Goal: Task Accomplishment & Management: Manage account settings

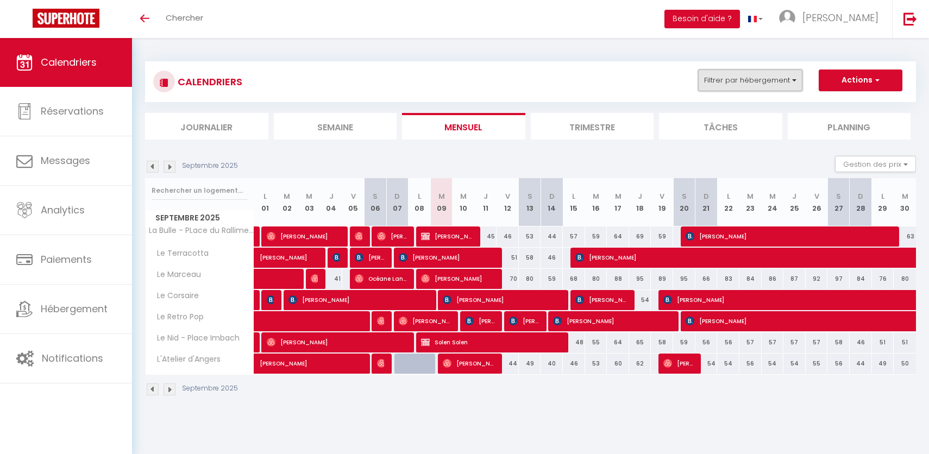
click at [752, 78] on button "Filtrer par hébergement" at bounding box center [750, 81] width 104 height 22
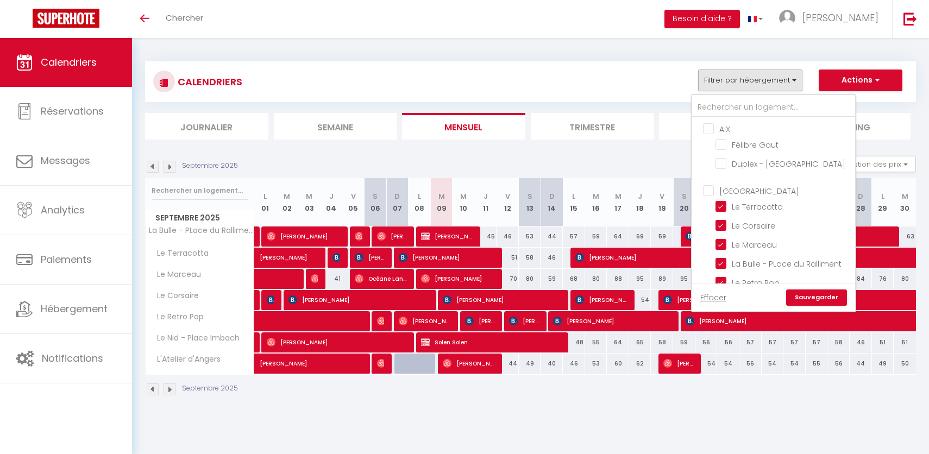
click at [713, 127] on input "AIX" at bounding box center [784, 128] width 163 height 11
checkbox input "true"
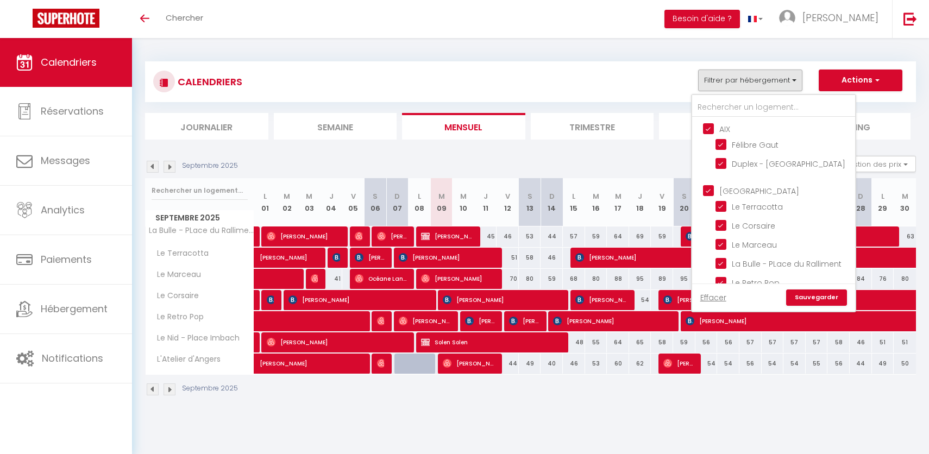
checkbox input "false"
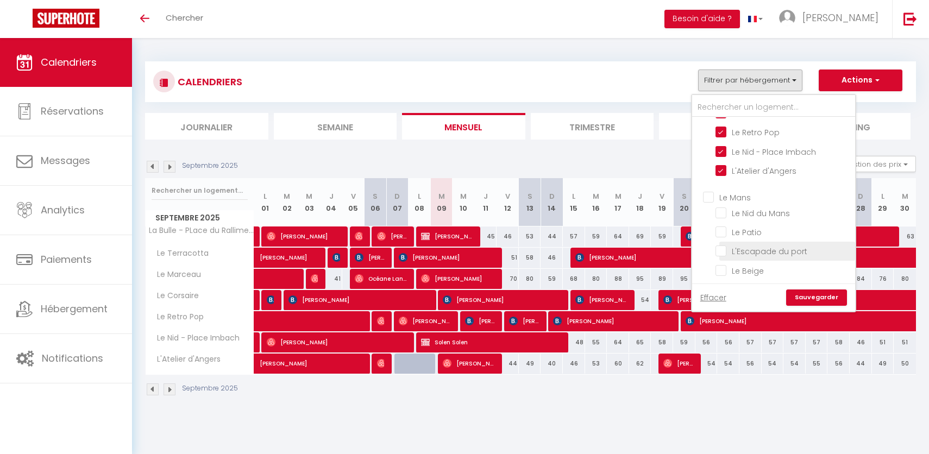
scroll to position [160, 0]
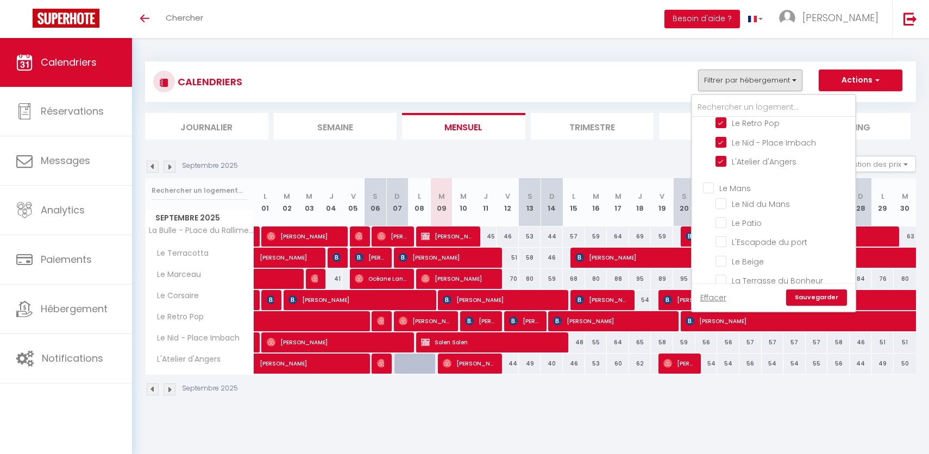
click at [708, 177] on ul "Le Mans Le Nid du Mans Le Patio L'Escapade du port Le Beige La Terrasse du Bonh…" at bounding box center [773, 236] width 163 height 119
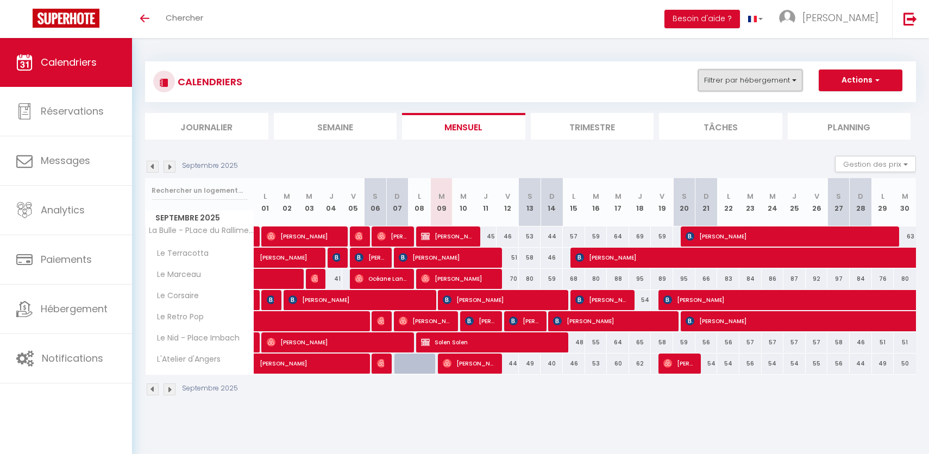
click at [731, 85] on button "Filtrer par hébergement" at bounding box center [750, 81] width 104 height 22
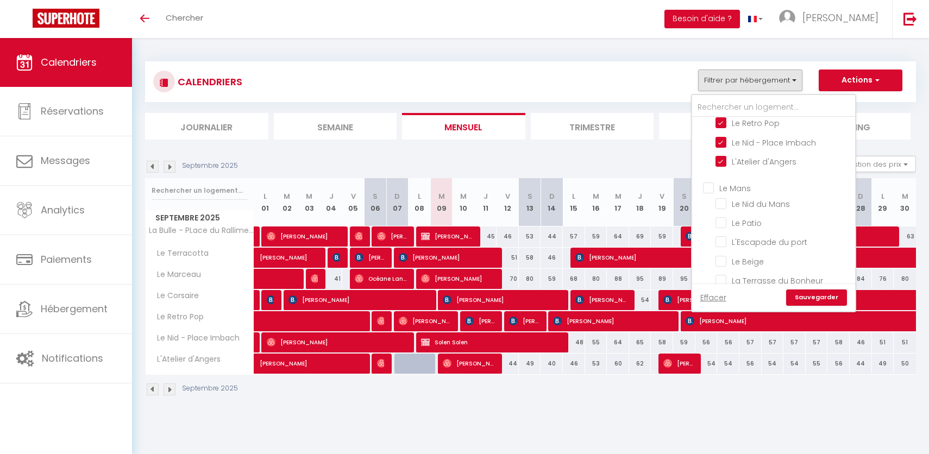
click at [711, 182] on input "Le Mans" at bounding box center [784, 187] width 163 height 11
checkbox input "true"
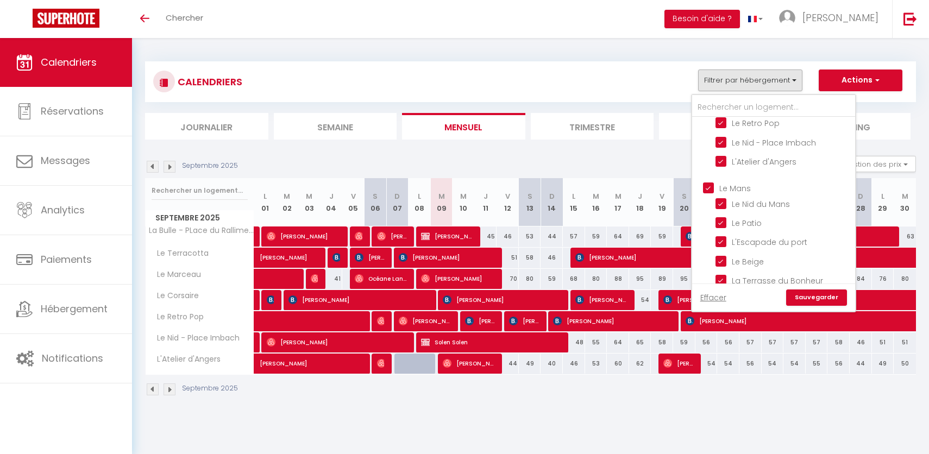
checkbox input "true"
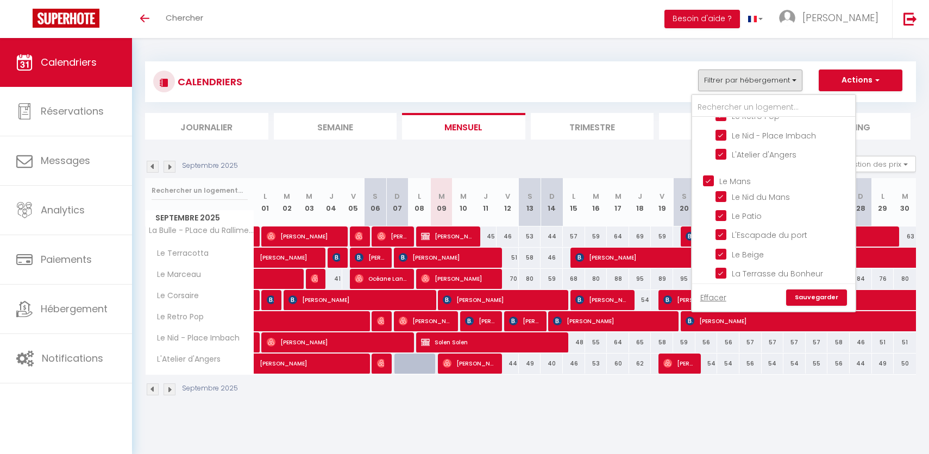
click at [805, 293] on link "Sauvegarder" at bounding box center [816, 298] width 61 height 16
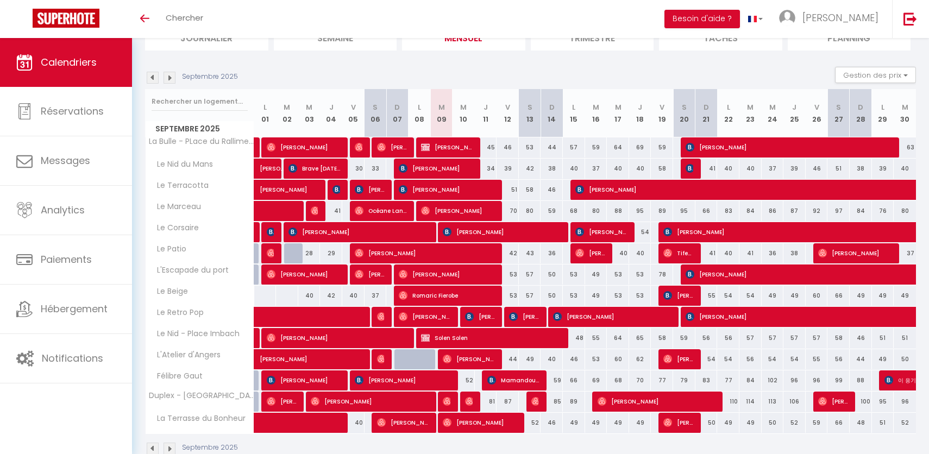
scroll to position [114, 0]
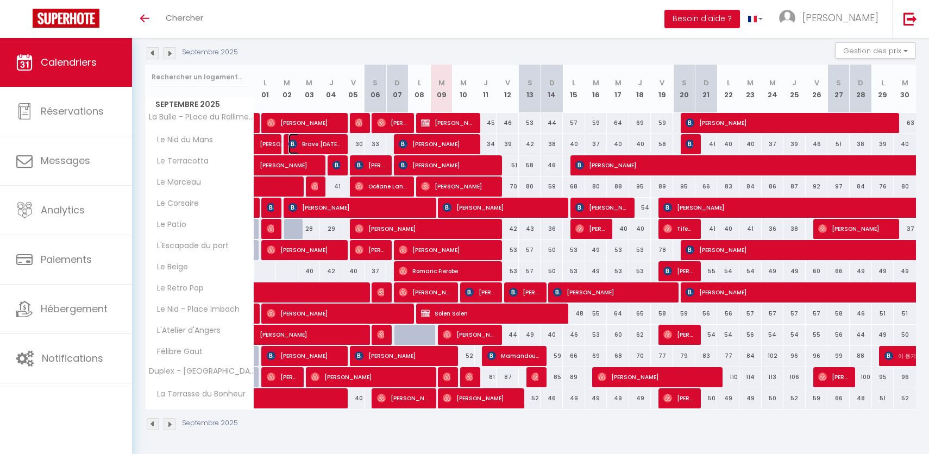
click at [326, 148] on span "Brave [DATE][PERSON_NAME]" at bounding box center [314, 144] width 52 height 21
select select "OK"
select select "KO"
select select "0"
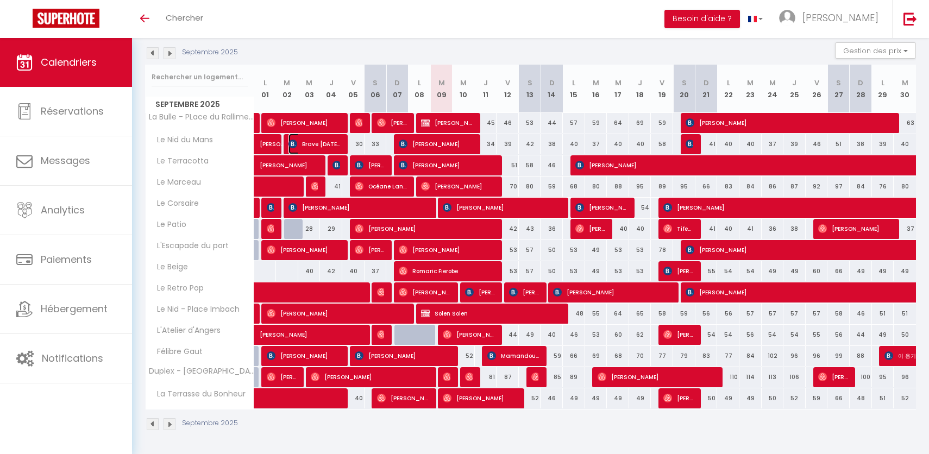
select select "1"
select select
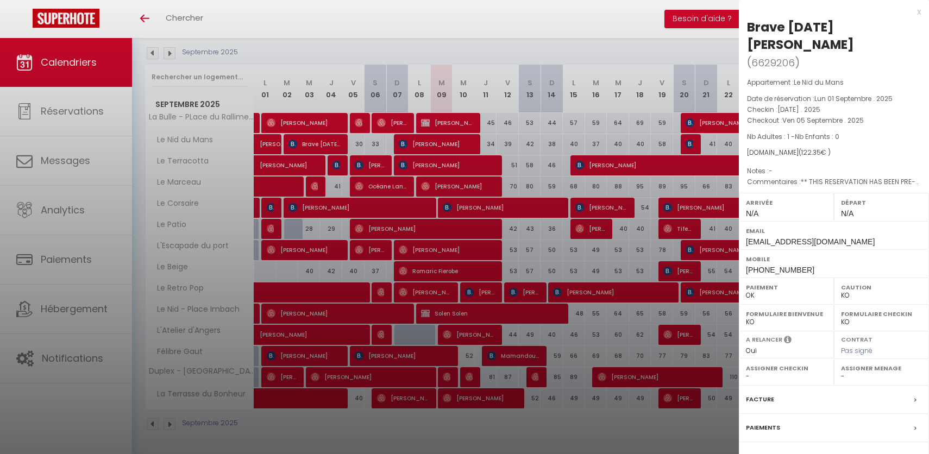
click at [325, 127] on div at bounding box center [464, 227] width 929 height 454
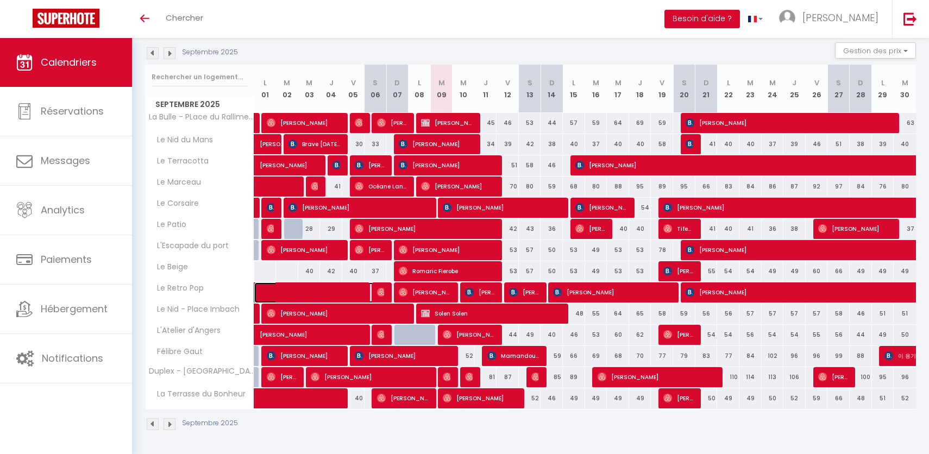
click at [312, 294] on span at bounding box center [329, 292] width 125 height 21
select select "OK"
select select
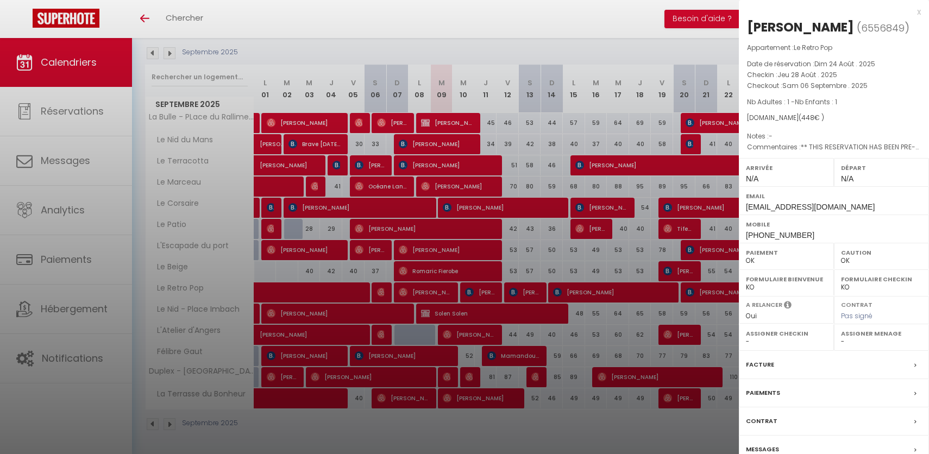
click at [312, 294] on div at bounding box center [464, 227] width 929 height 454
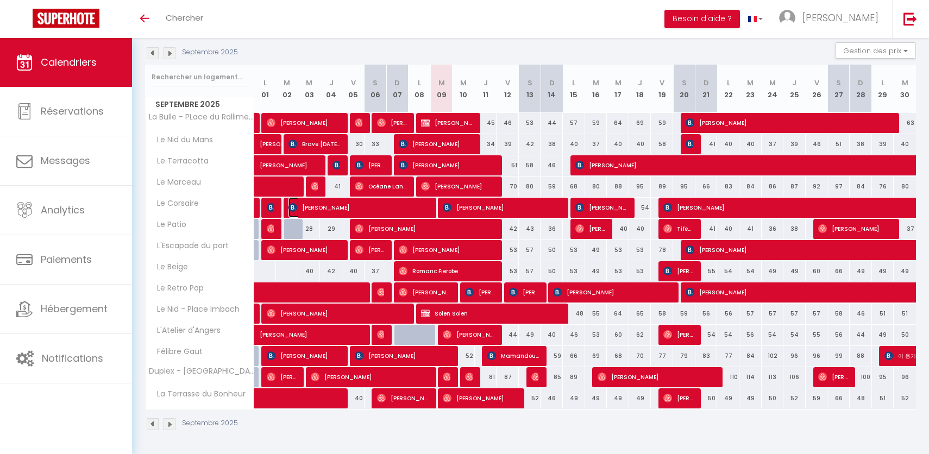
click at [384, 209] on span "[PERSON_NAME]" at bounding box center [358, 207] width 141 height 21
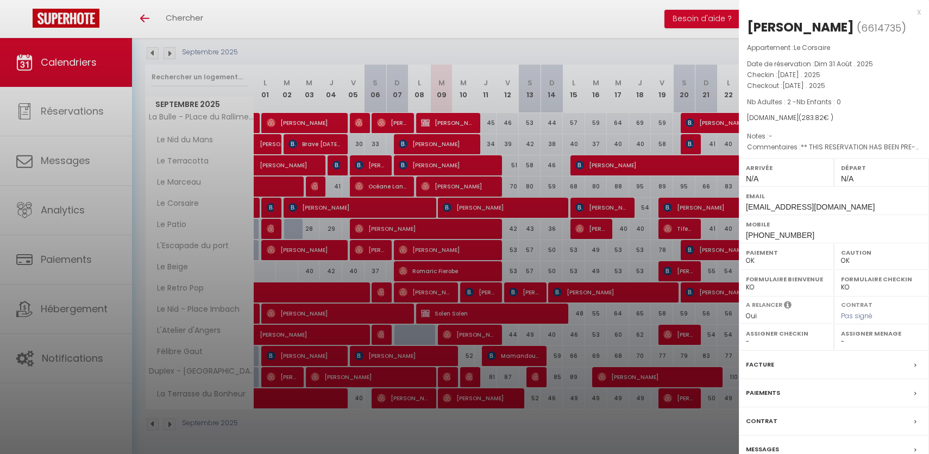
click at [521, 210] on div at bounding box center [464, 227] width 929 height 454
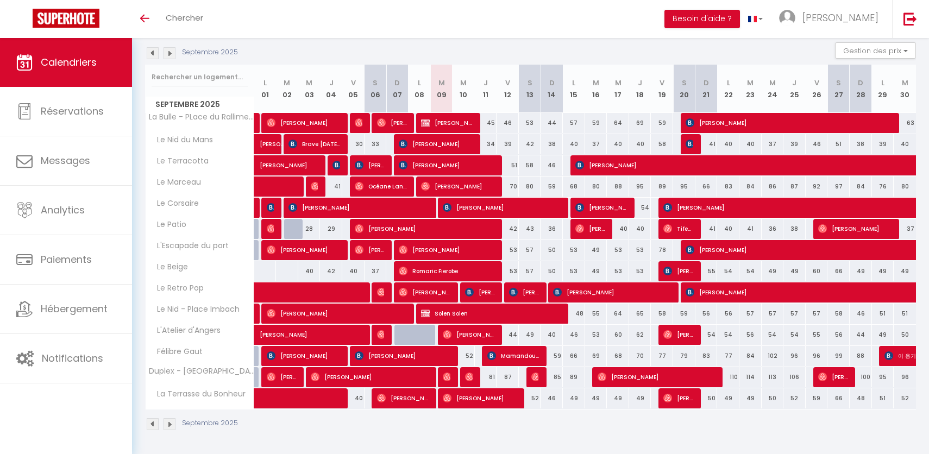
click at [521, 210] on body "🟢 Des questions ou besoin d'assistance pour la migration AirBnB? Connectez-vous…" at bounding box center [464, 189] width 929 height 530
click at [516, 215] on span "[PERSON_NAME]" at bounding box center [502, 207] width 119 height 21
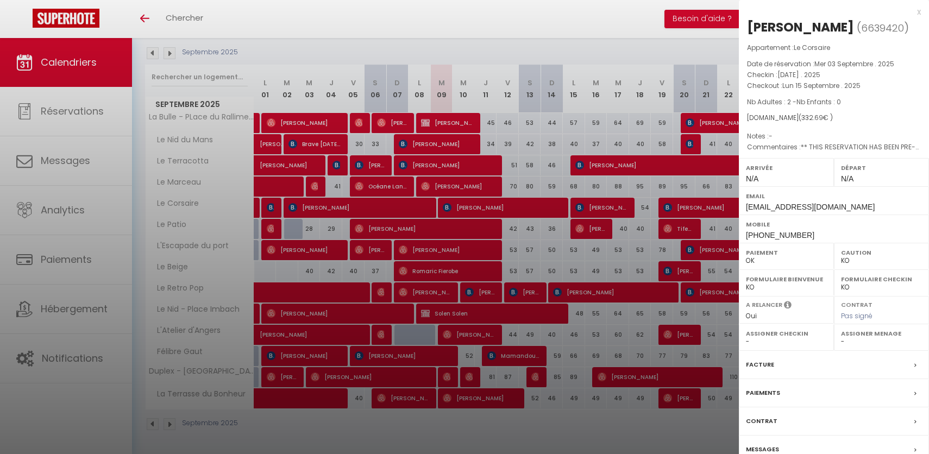
click at [530, 247] on div at bounding box center [464, 227] width 929 height 454
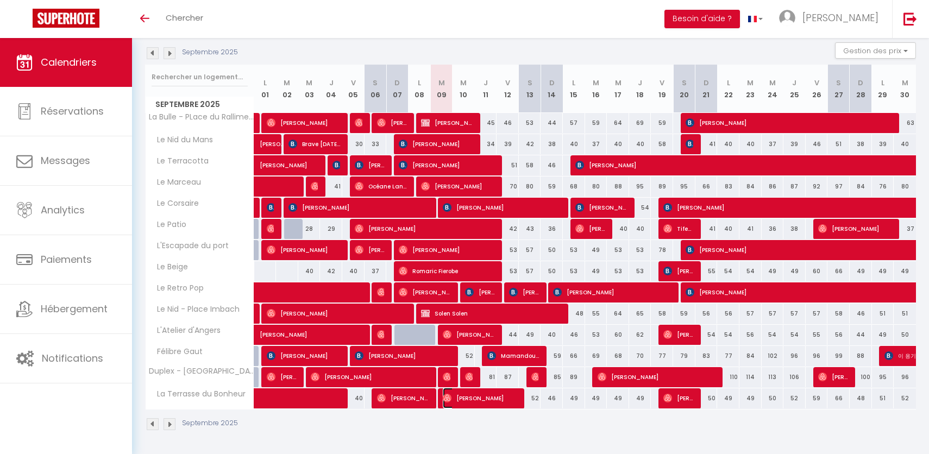
click at [489, 406] on span "[PERSON_NAME]" at bounding box center [480, 398] width 74 height 21
select select "OK"
select select "39136"
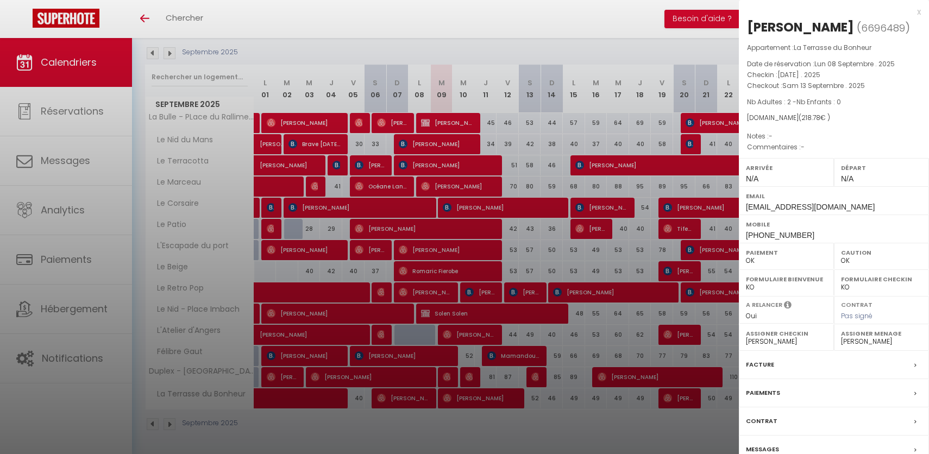
click at [595, 419] on div at bounding box center [464, 227] width 929 height 454
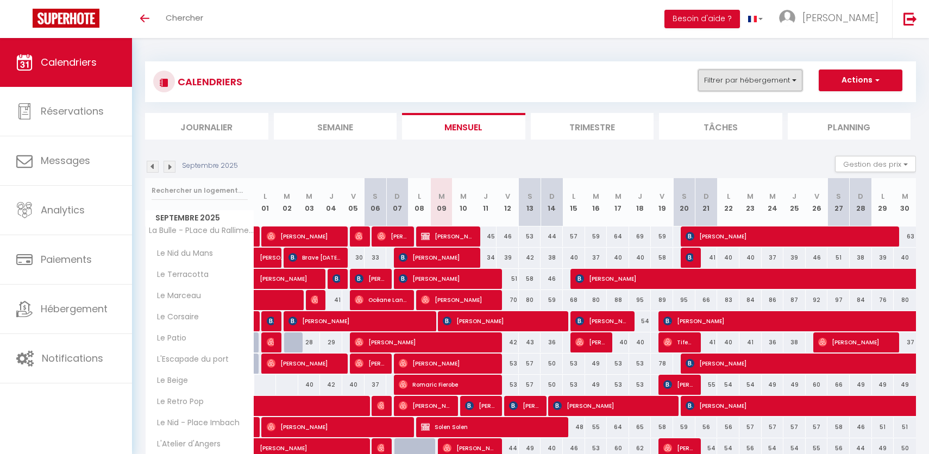
click at [790, 83] on button "Filtrer par hébergement" at bounding box center [750, 81] width 104 height 22
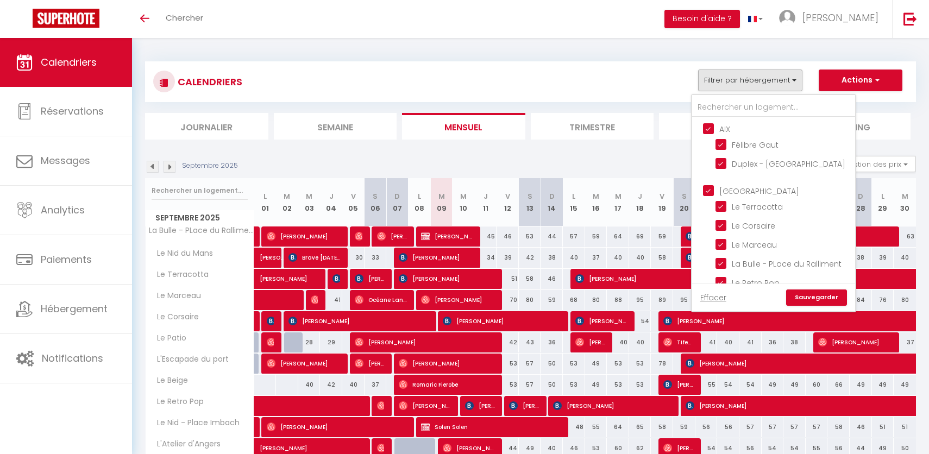
click at [713, 128] on input "AIX" at bounding box center [784, 128] width 163 height 11
checkbox input "false"
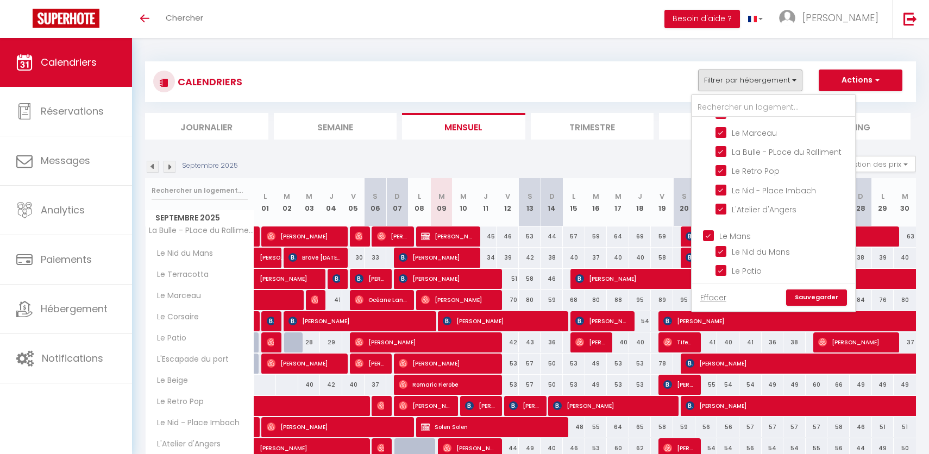
scroll to position [152, 0]
click at [709, 190] on input "Le Mans" at bounding box center [784, 195] width 163 height 11
checkbox input "false"
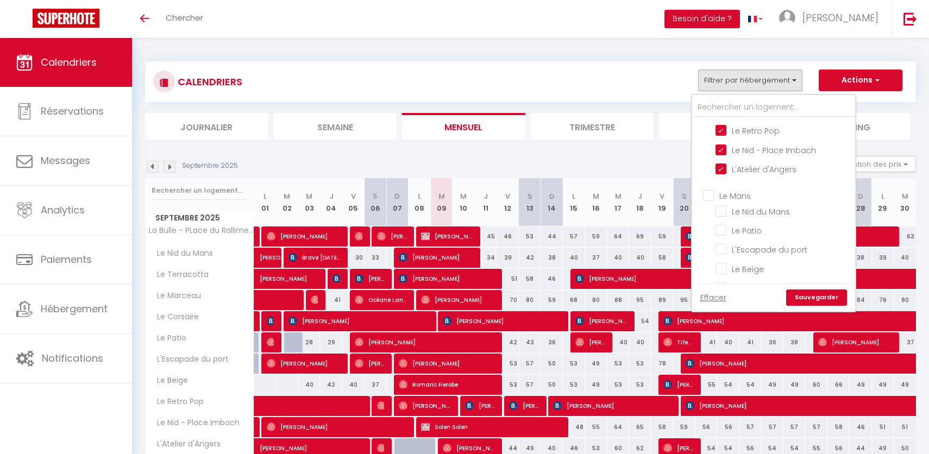
checkbox input "false"
click at [819, 300] on link "Sauvegarder" at bounding box center [816, 298] width 61 height 16
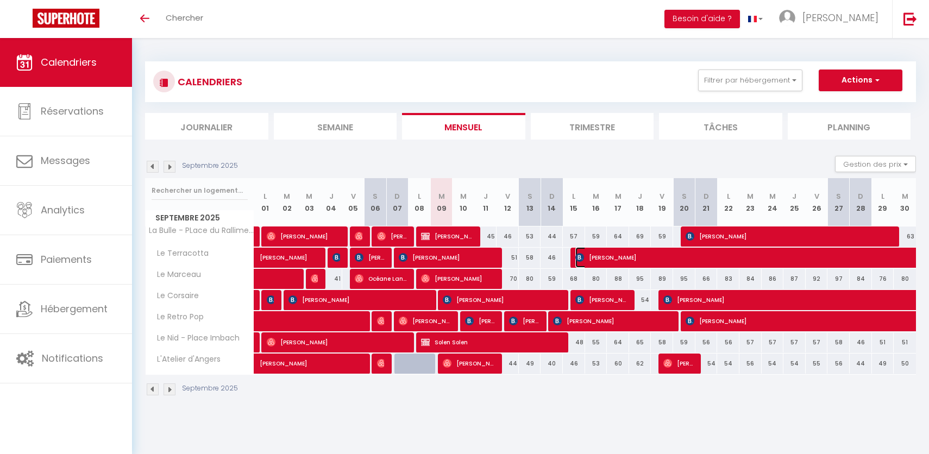
select select "OK"
select select "KO"
select select "0"
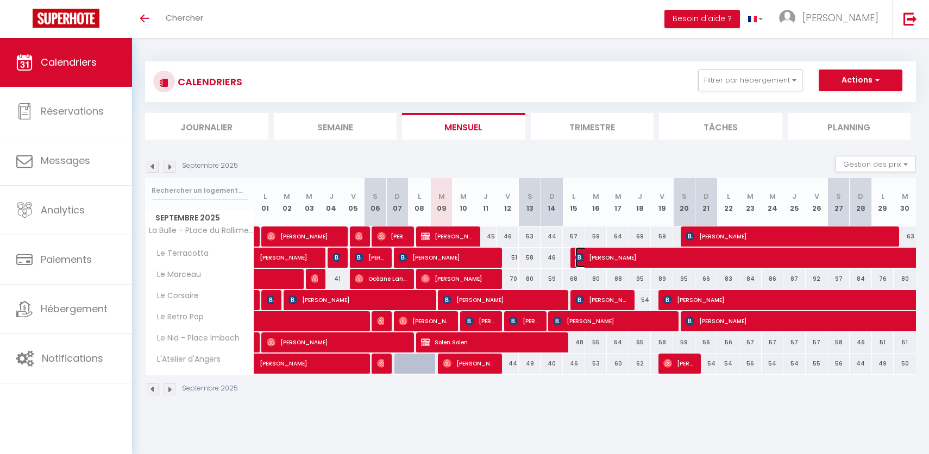
select select "1"
select select
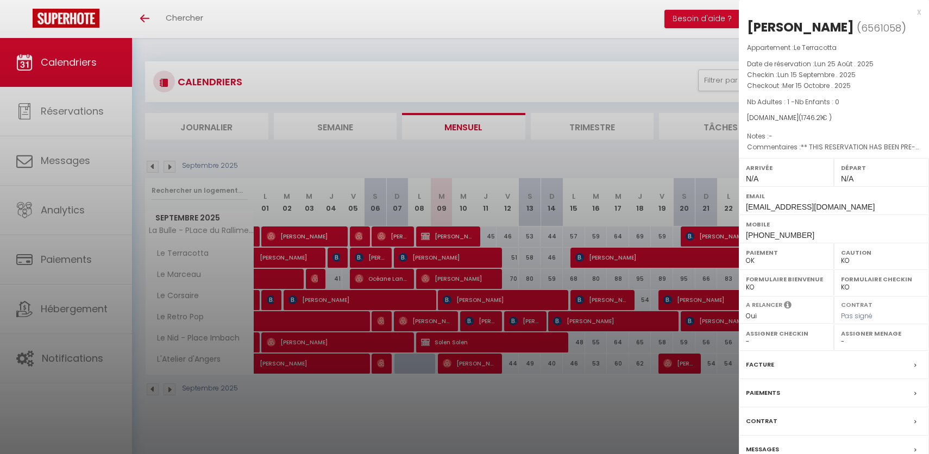
click at [589, 281] on div at bounding box center [464, 227] width 929 height 454
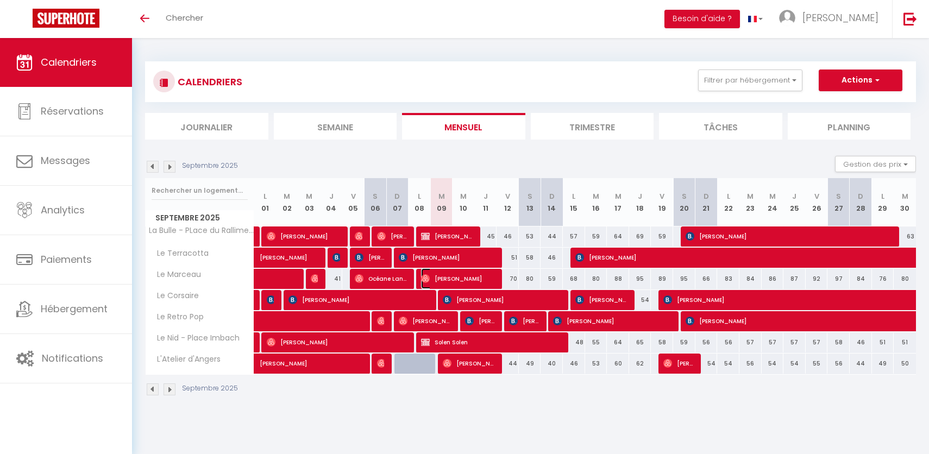
click at [440, 274] on span "[PERSON_NAME]" at bounding box center [458, 278] width 74 height 21
select select "OK"
select select "41097"
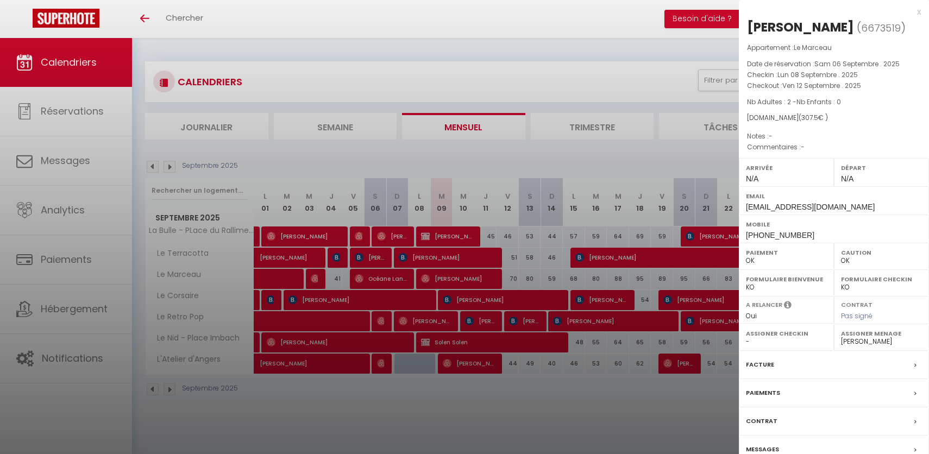
click at [378, 277] on div at bounding box center [464, 227] width 929 height 454
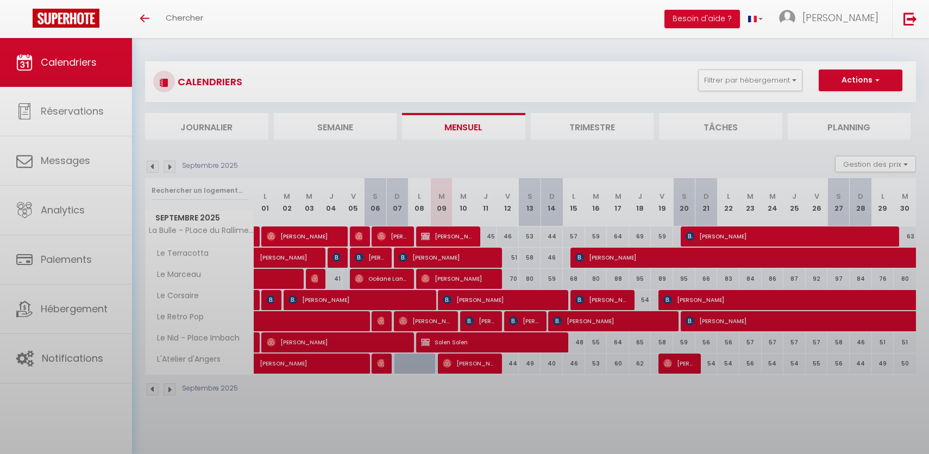
click at [378, 277] on div at bounding box center [464, 227] width 929 height 454
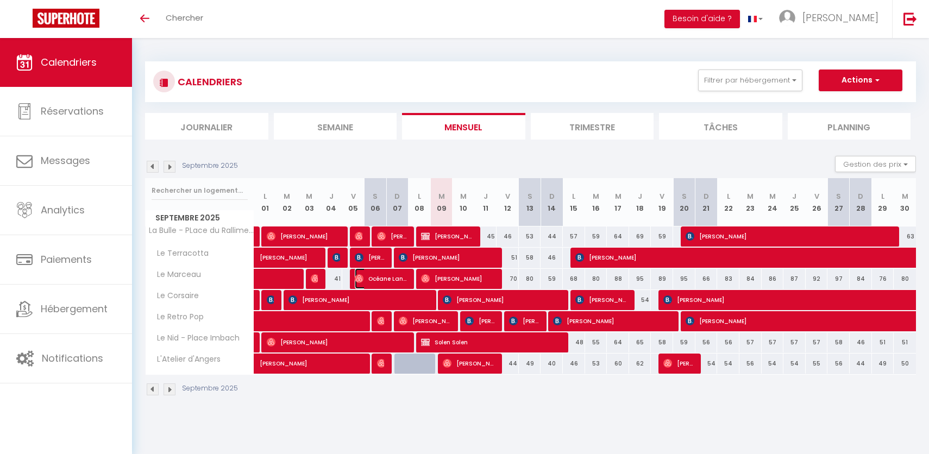
click at [378, 277] on span "Océane Lanoës" at bounding box center [381, 278] width 52 height 21
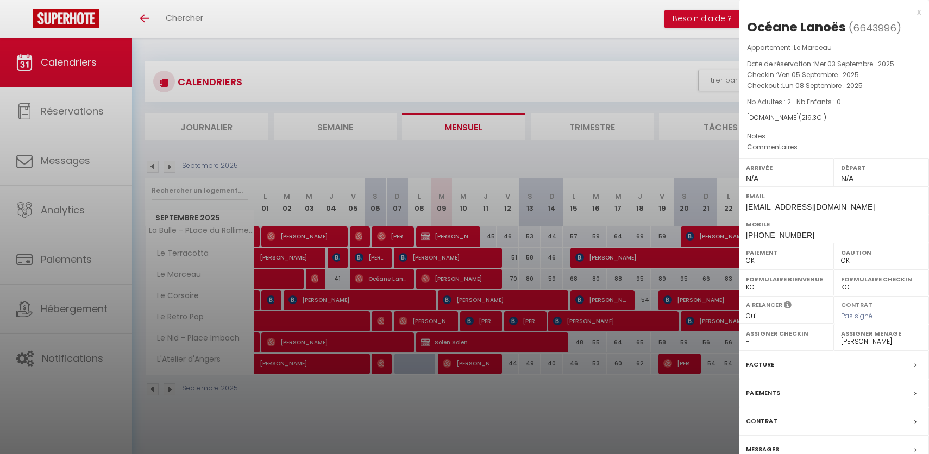
click at [378, 277] on div at bounding box center [464, 227] width 929 height 454
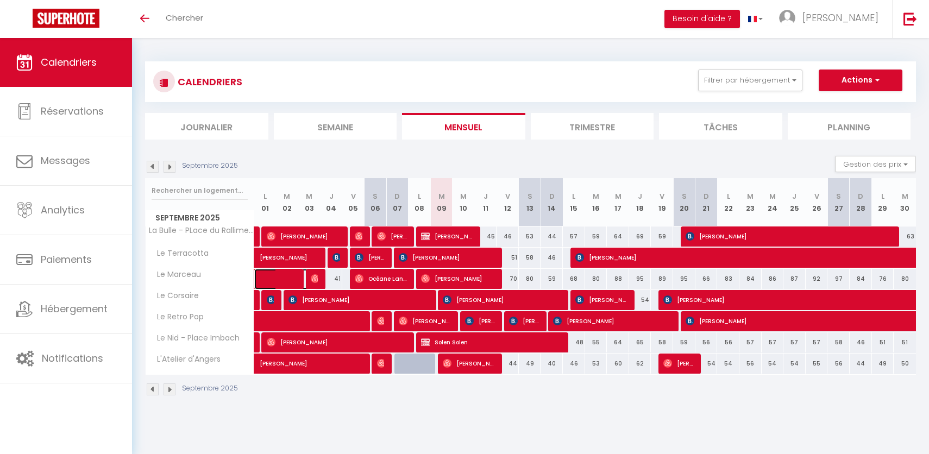
click at [273, 275] on span at bounding box center [292, 279] width 50 height 21
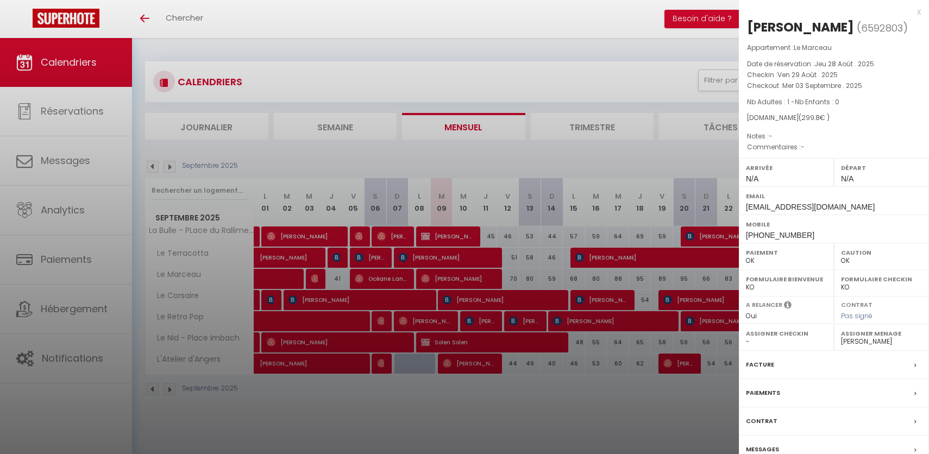
click at [425, 361] on div at bounding box center [464, 227] width 929 height 454
